Goal: Task Accomplishment & Management: Manage account settings

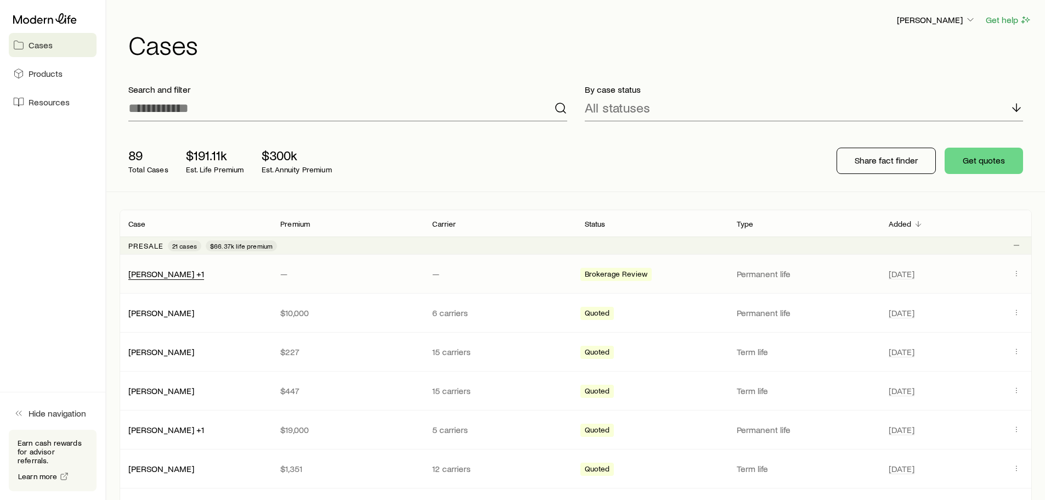
click at [195, 278] on div "[PERSON_NAME] +1" at bounding box center [166, 274] width 76 height 12
click at [260, 281] on div "[PERSON_NAME] +1 — — Brokerage Review Permanent life [DATE]" at bounding box center [576, 273] width 912 height 38
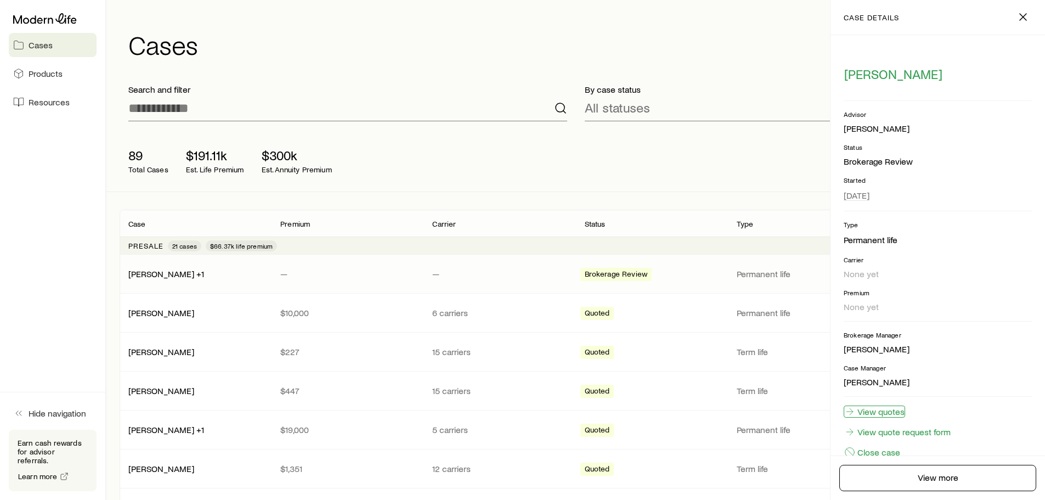
click at [896, 412] on link "View quotes" at bounding box center [873, 411] width 61 height 12
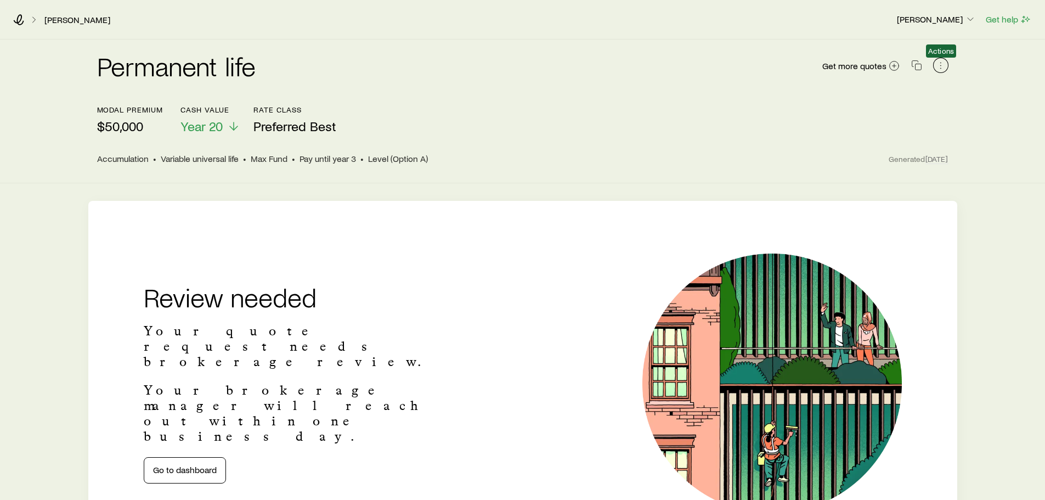
click at [940, 65] on icon "button" at bounding box center [940, 65] width 11 height 11
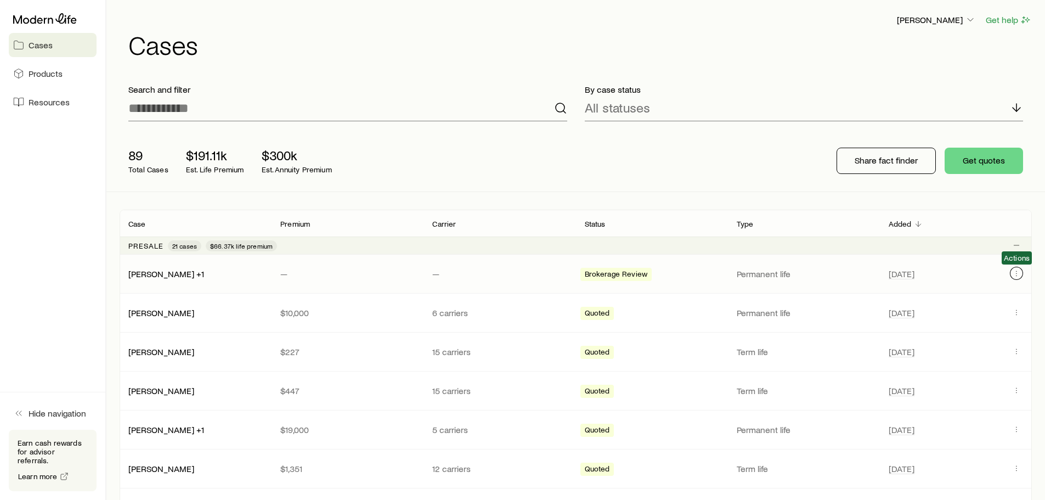
click at [1018, 274] on icon "Client cases" at bounding box center [1016, 273] width 9 height 9
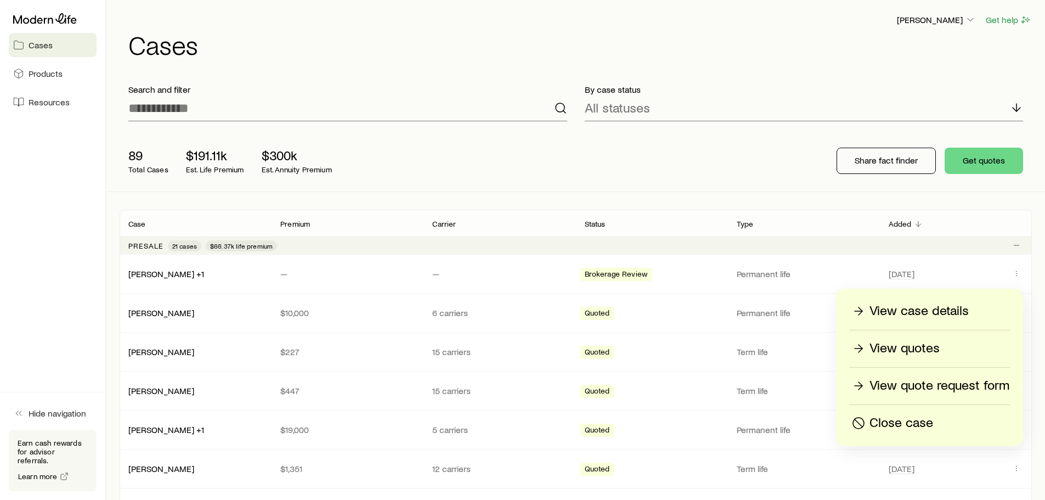
click at [921, 315] on p "View case details" at bounding box center [918, 311] width 99 height 18
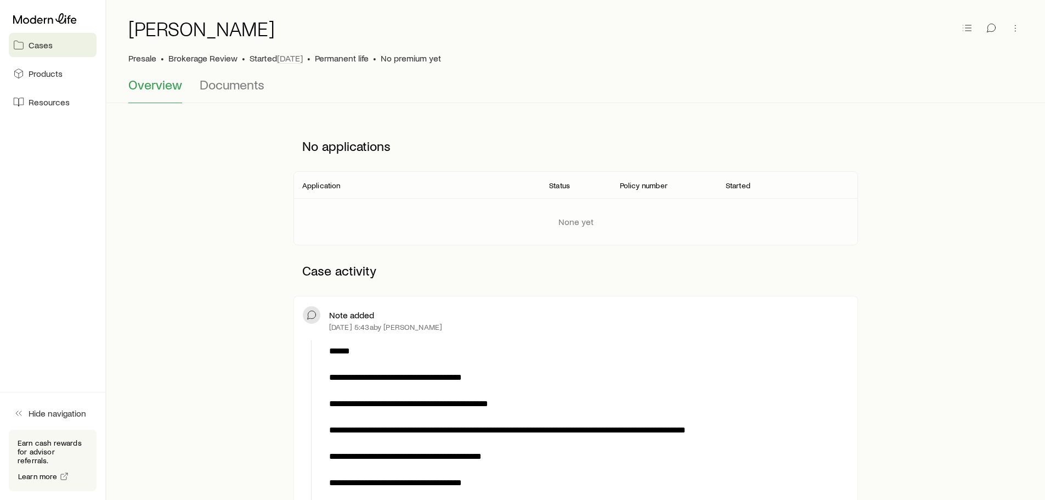
scroll to position [55, 0]
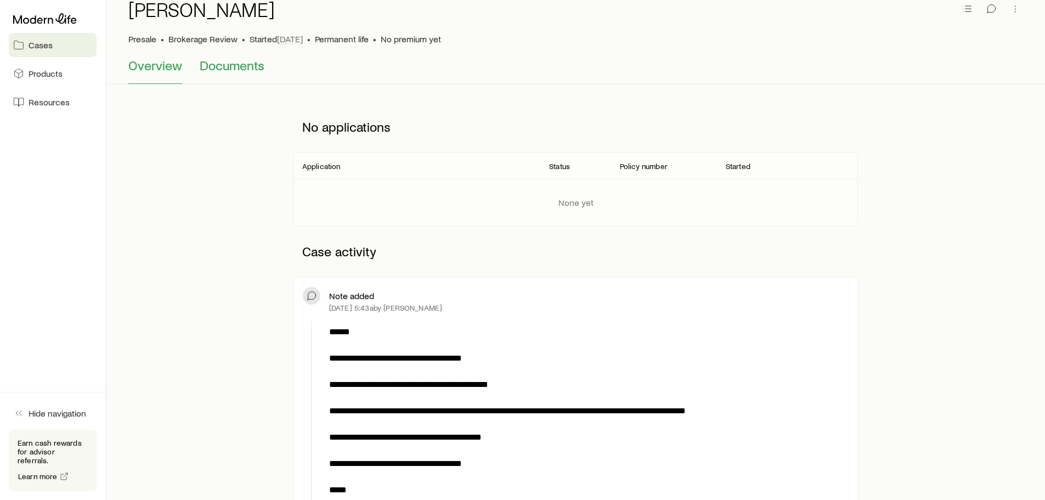
click at [247, 65] on span "Documents" at bounding box center [232, 65] width 65 height 15
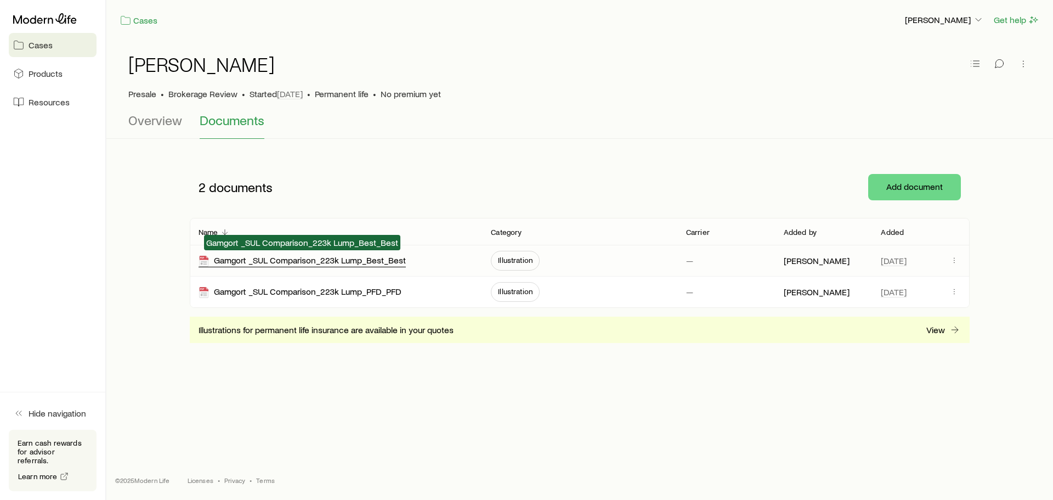
click at [394, 263] on div "Gamgort _SUL Comparison_223k Lump_Best_Best" at bounding box center [302, 260] width 207 height 13
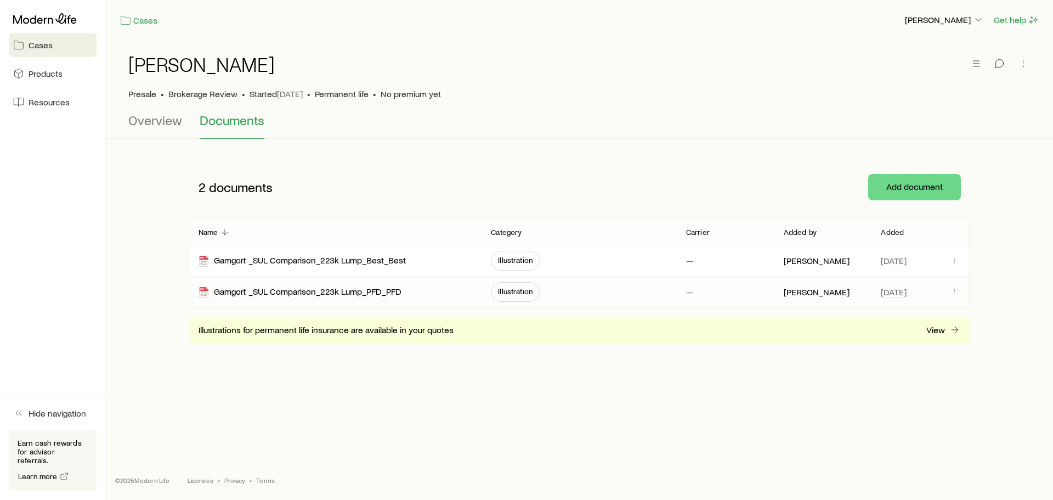
click at [401, 299] on div "Gamgort _SUL Comparison_223k Lump_PFD_PFD" at bounding box center [336, 291] width 275 height 31
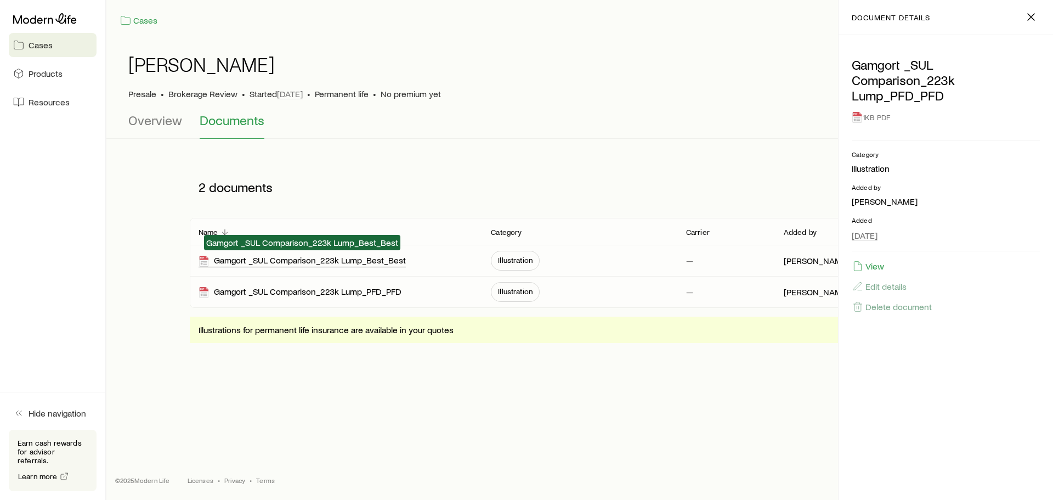
click at [370, 264] on div "Gamgort _SUL Comparison_223k Lump_Best_Best" at bounding box center [302, 260] width 207 height 13
click at [377, 262] on div "Gamgort _SUL Comparison_223k Lump_Best_Best" at bounding box center [302, 260] width 207 height 13
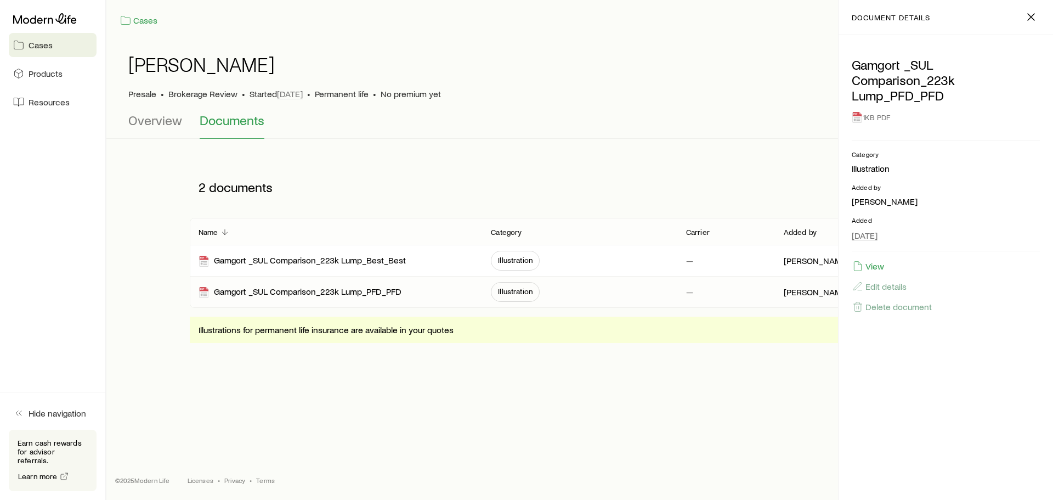
click at [26, 46] on link "Cases" at bounding box center [53, 45] width 88 height 24
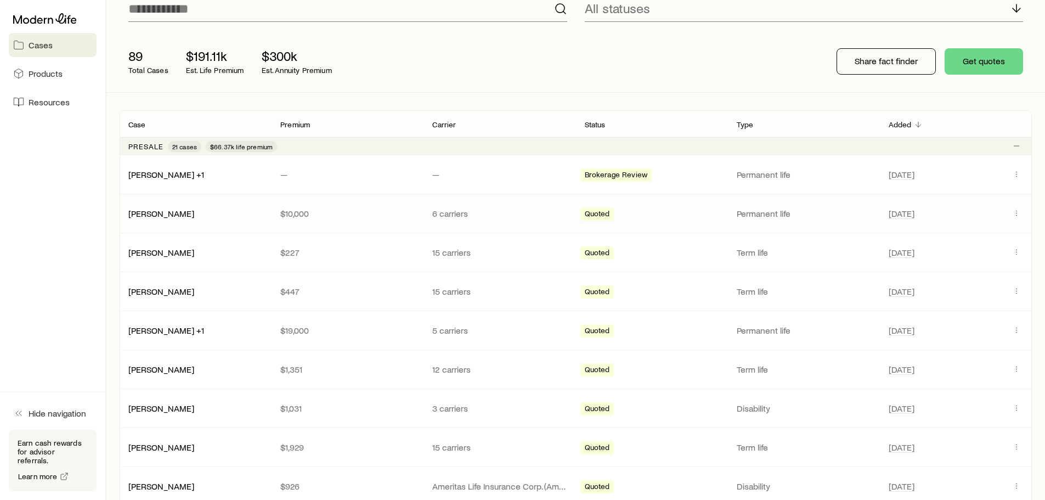
scroll to position [165, 0]
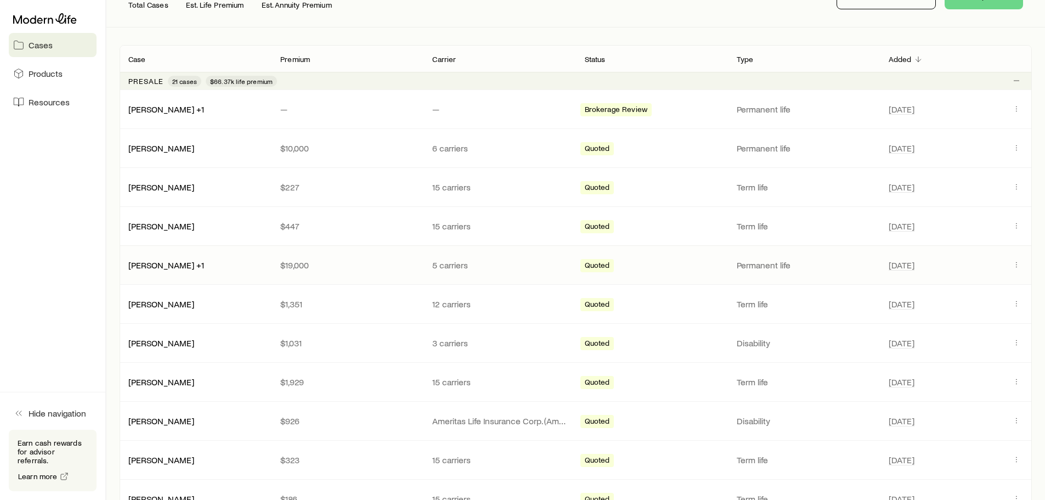
click at [224, 262] on div "[PERSON_NAME] +1" at bounding box center [196, 264] width 152 height 11
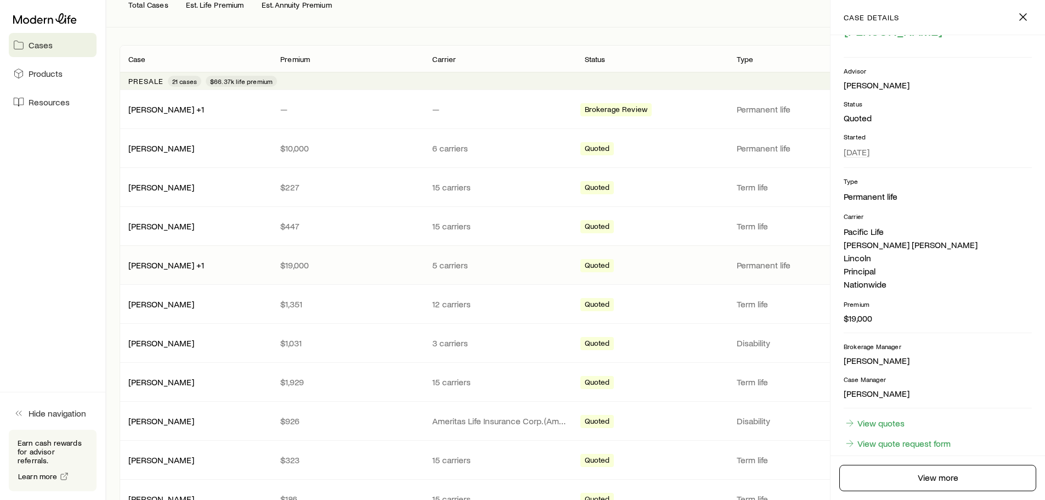
scroll to position [79, 0]
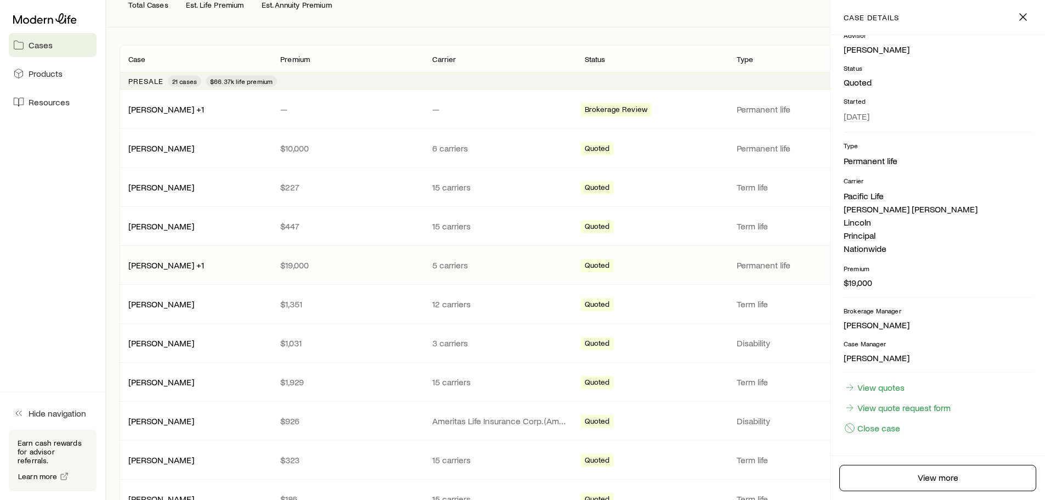
click at [134, 258] on div "[PERSON_NAME] +1 $19,000 5 carriers Quoted Permanent life [DATE]" at bounding box center [576, 265] width 912 height 38
click at [139, 262] on link "[PERSON_NAME] +1" at bounding box center [167, 264] width 76 height 10
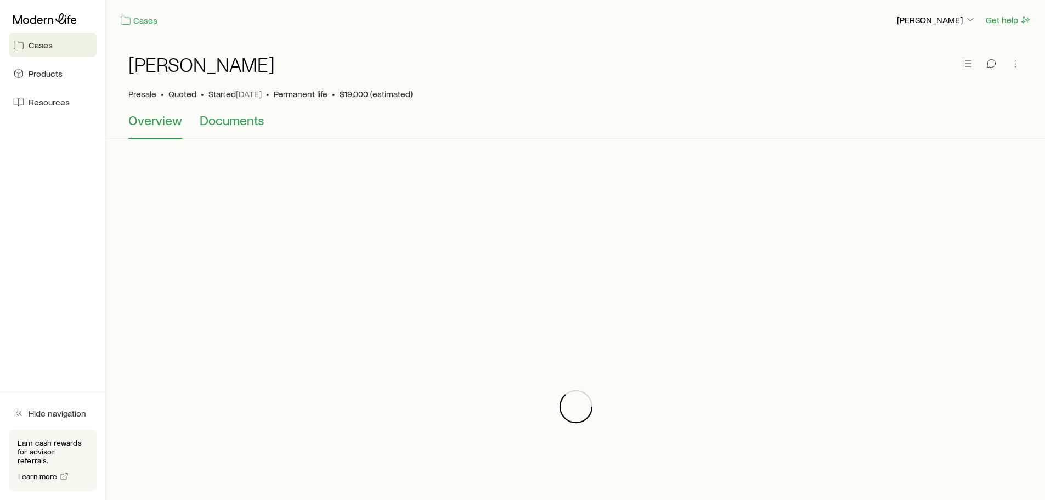
click at [224, 117] on span "Documents" at bounding box center [232, 119] width 65 height 15
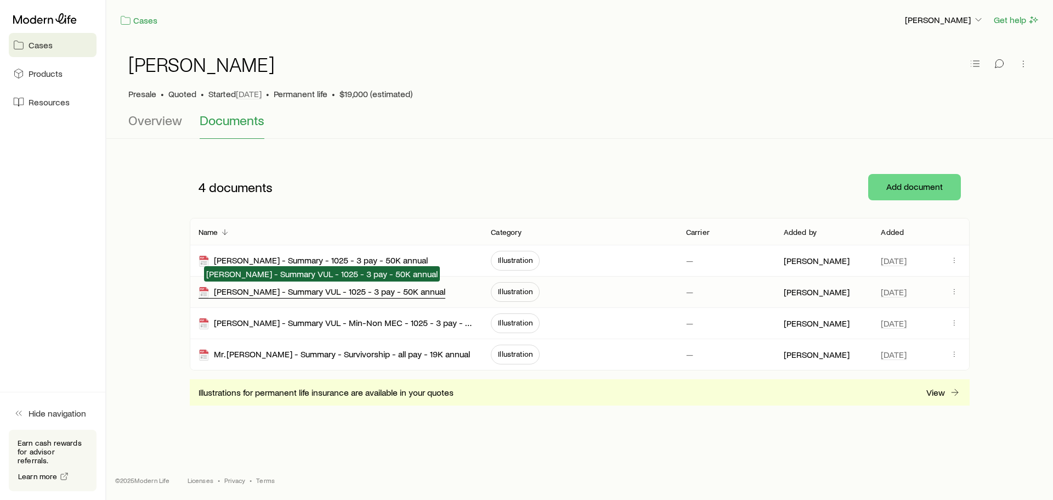
click at [367, 296] on div "[PERSON_NAME] - Summary VUL - 1025 - 3 pay - 50K annual" at bounding box center [322, 292] width 247 height 13
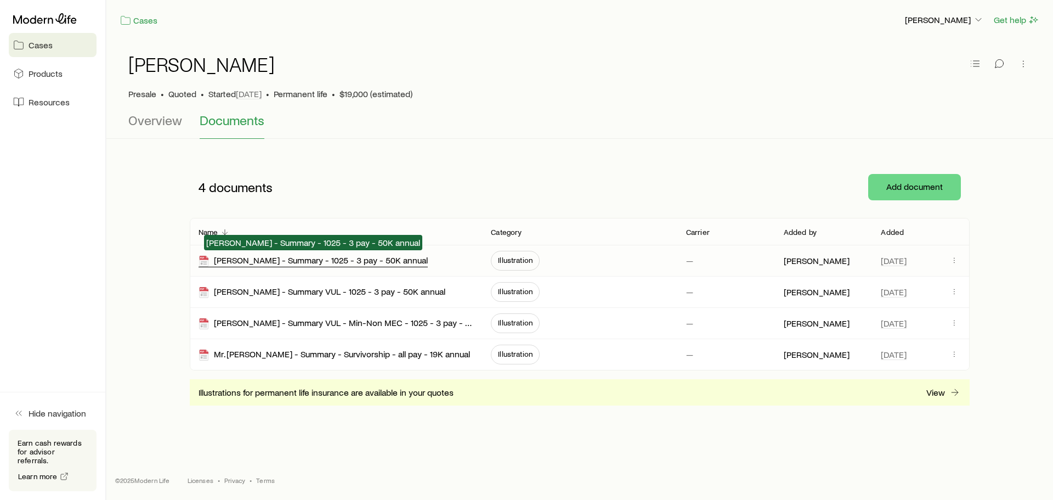
click at [370, 262] on div "[PERSON_NAME] - Summary - 1025 - 3 pay - 50K annual" at bounding box center [313, 260] width 229 height 13
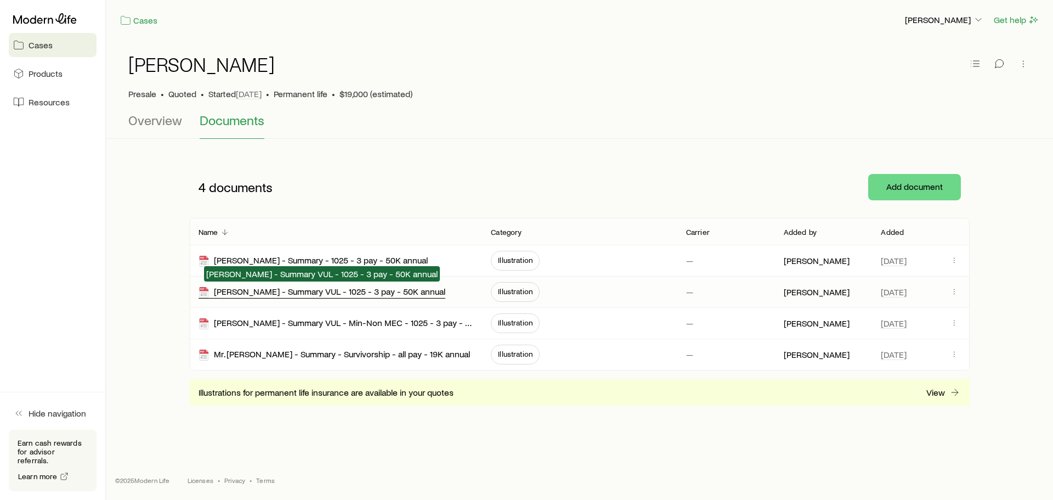
click at [309, 296] on div "[PERSON_NAME] - Summary VUL - 1025 - 3 pay - 50K annual" at bounding box center [322, 292] width 247 height 13
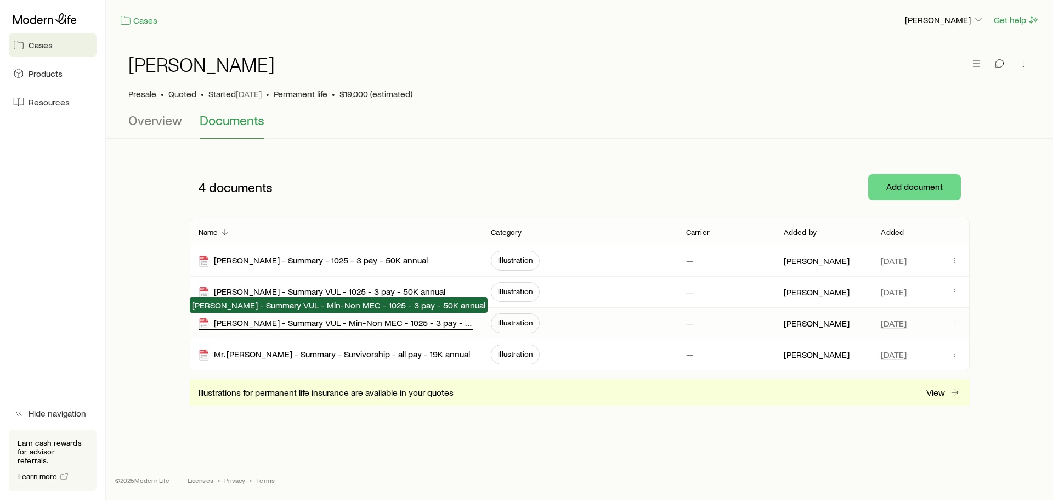
click at [361, 328] on div "[PERSON_NAME] - Summary VUL - Min-Non MEC - 1025 - 3 pay - 50K annual" at bounding box center [336, 323] width 275 height 13
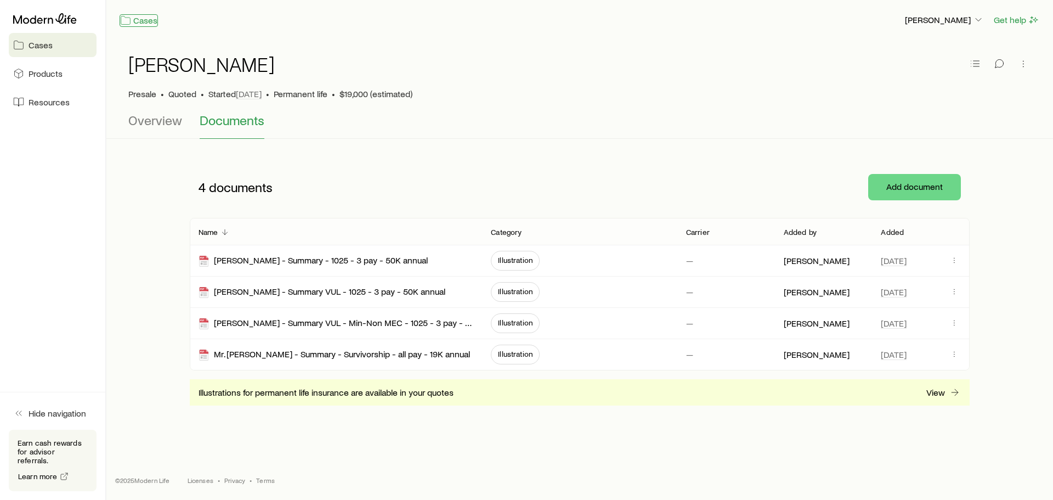
click at [139, 21] on link "Cases" at bounding box center [139, 20] width 38 height 13
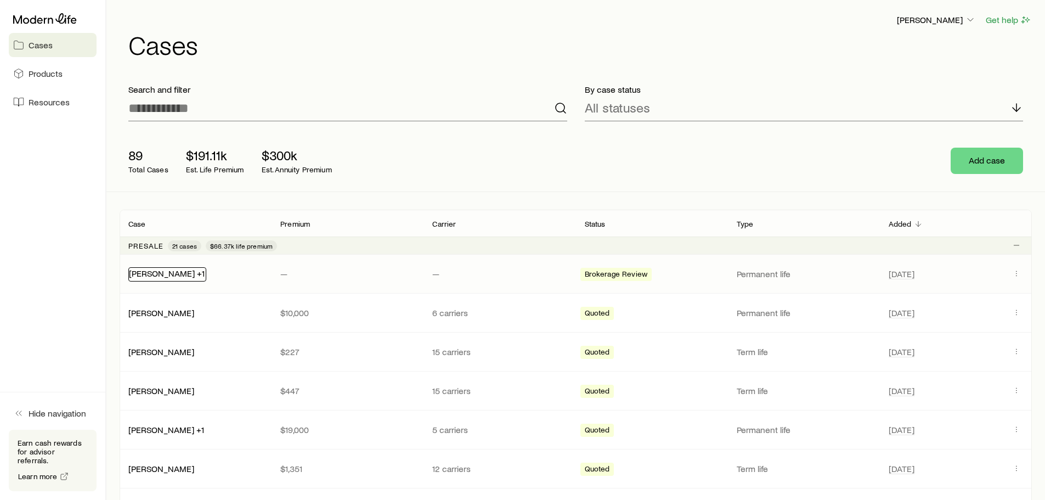
click at [196, 269] on link "[PERSON_NAME] +1" at bounding box center [167, 273] width 76 height 10
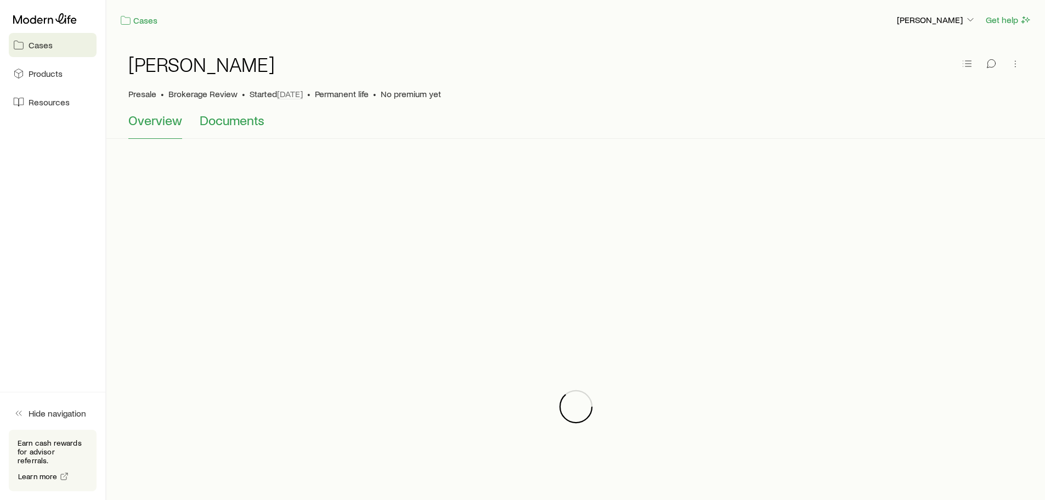
click at [246, 122] on span "Documents" at bounding box center [232, 119] width 65 height 15
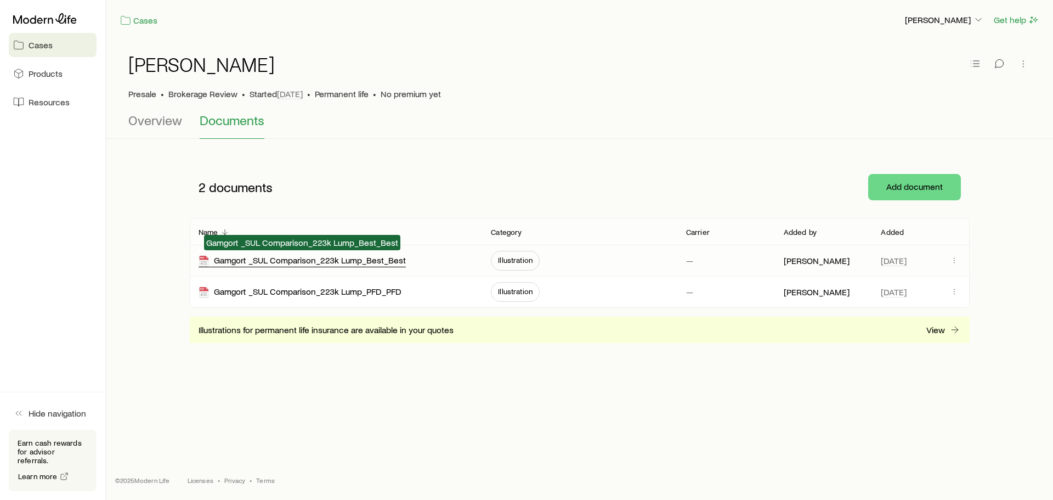
click at [368, 262] on div "Gamgort _SUL Comparison_223k Lump_Best_Best" at bounding box center [302, 260] width 207 height 13
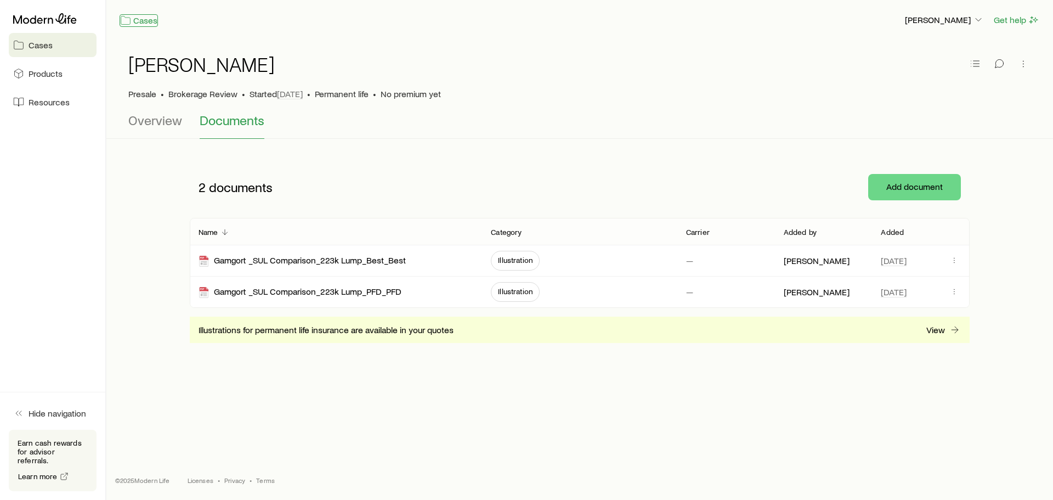
click at [144, 21] on link "Cases" at bounding box center [139, 20] width 38 height 13
